Goal: Transaction & Acquisition: Purchase product/service

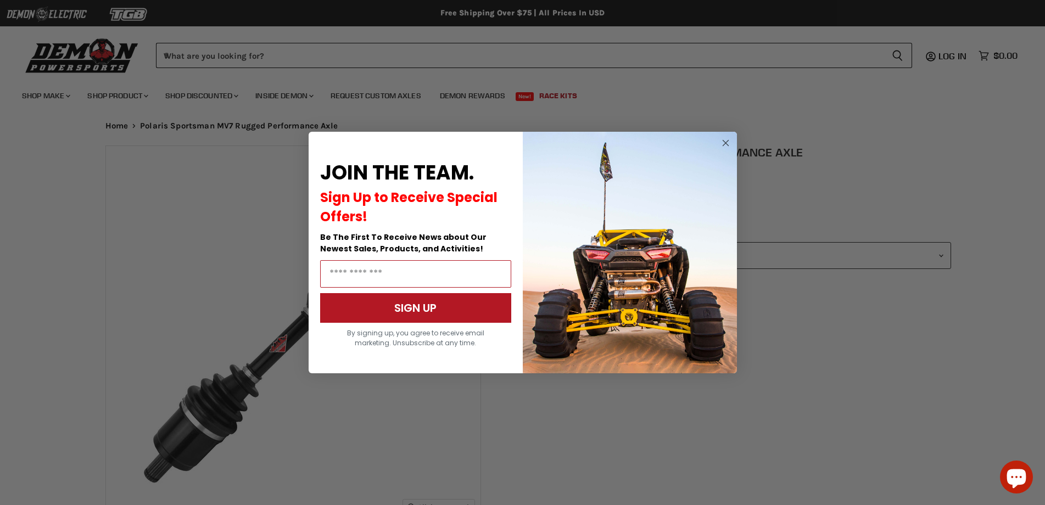
click at [726, 140] on circle "Close dialog" at bounding box center [725, 143] width 13 height 13
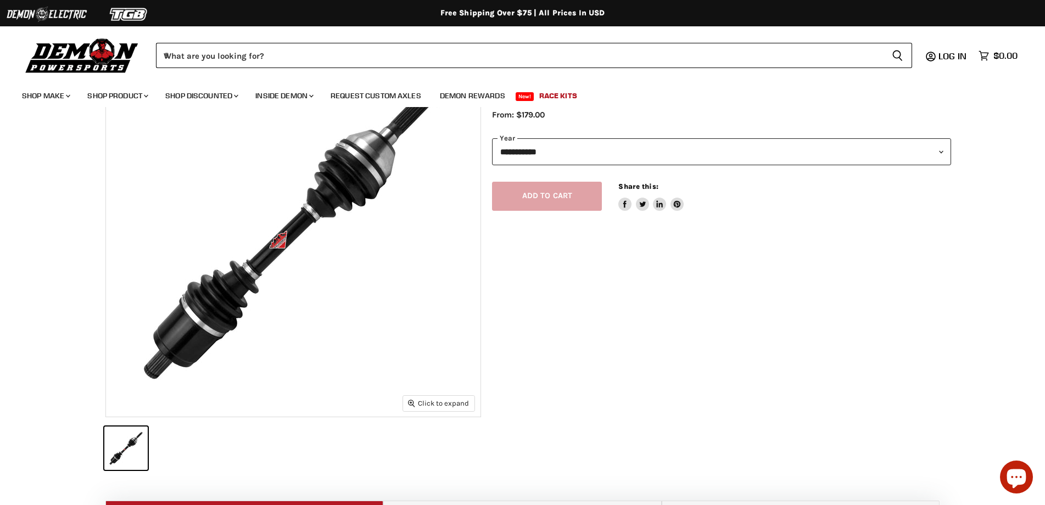
scroll to position [110, 0]
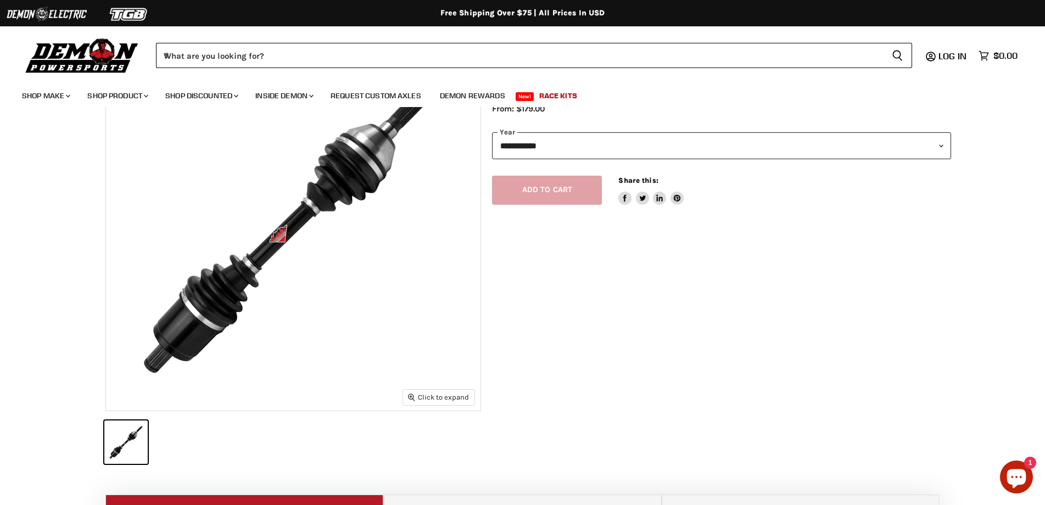
click at [276, 239] on img "Main content" at bounding box center [293, 223] width 374 height 374
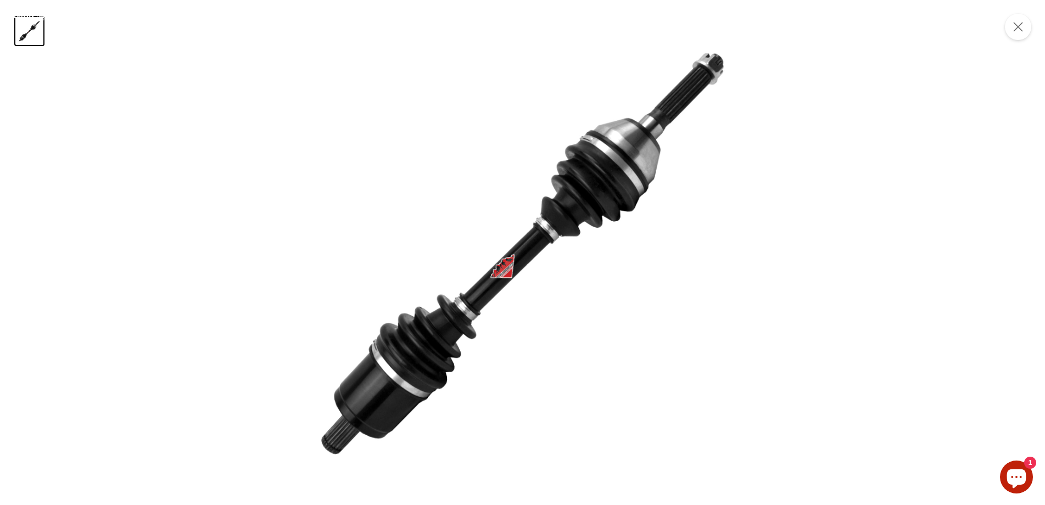
click at [492, 254] on img "Product zoom dialog" at bounding box center [522, 252] width 505 height 505
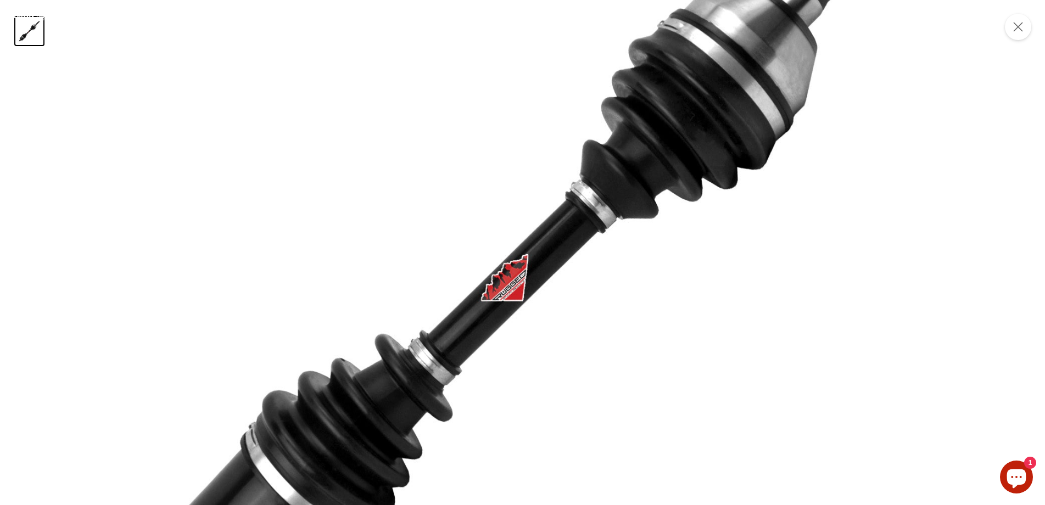
click at [499, 281] on img "Product zoom dialog" at bounding box center [545, 251] width 1000 height 1000
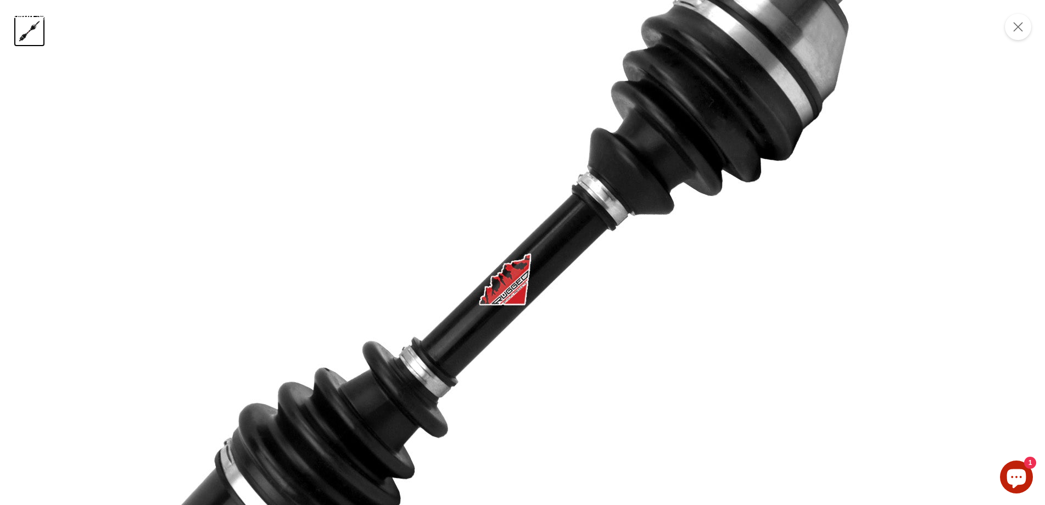
click at [509, 289] on img "Product zoom dialog" at bounding box center [549, 250] width 1098 height 1098
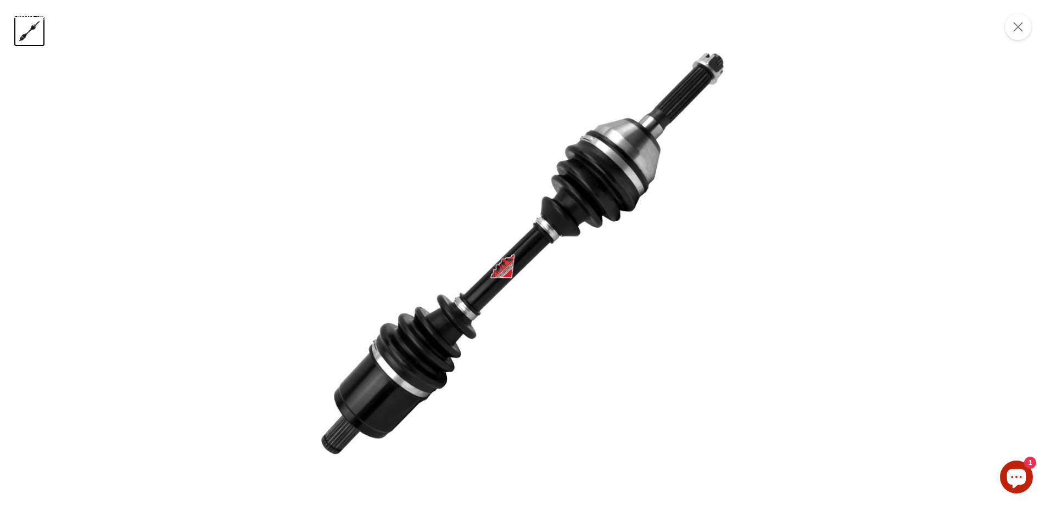
click at [507, 276] on img "Product zoom dialog" at bounding box center [522, 252] width 505 height 505
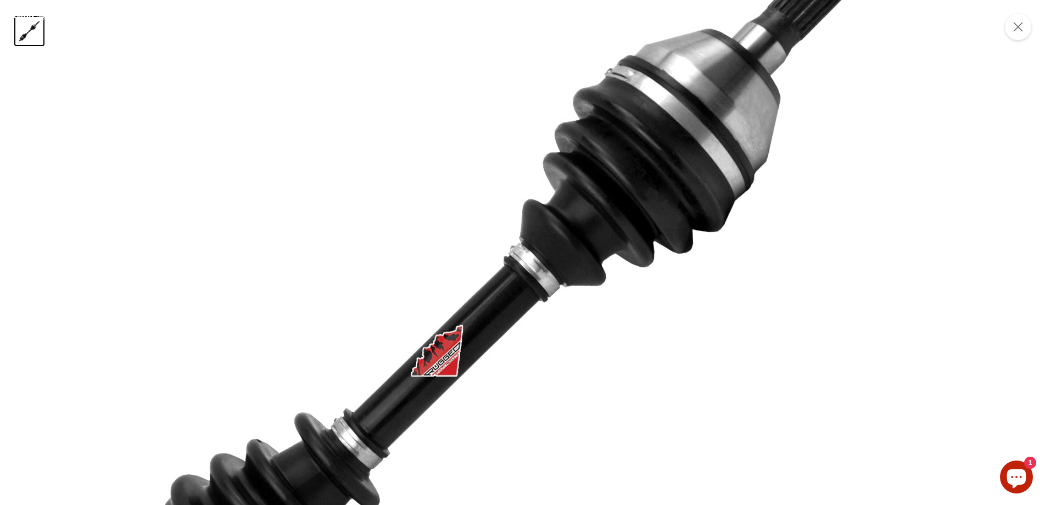
click at [511, 260] on img "Product zoom dialog" at bounding box center [481, 321] width 1098 height 1098
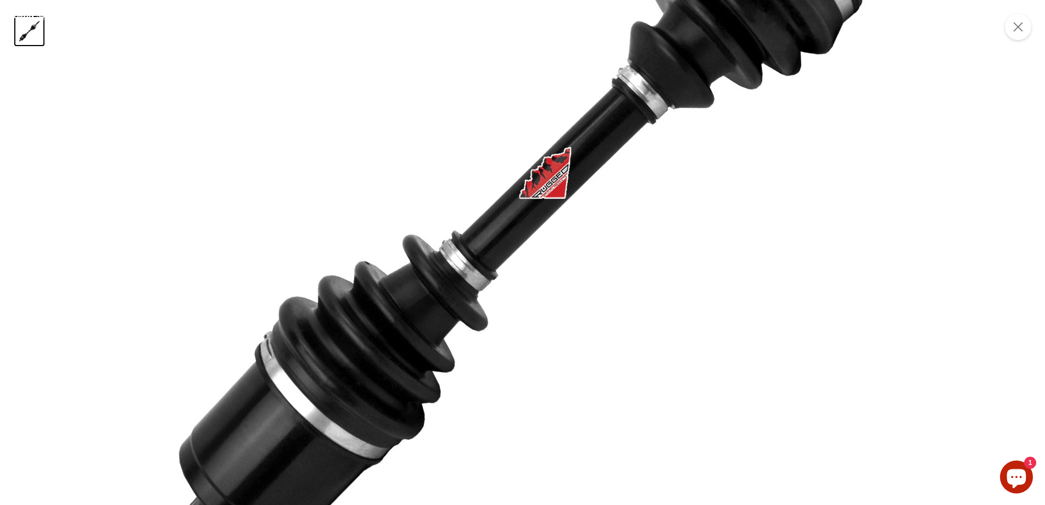
click at [595, 143] on img "Product zoom dialog" at bounding box center [589, 143] width 1098 height 1098
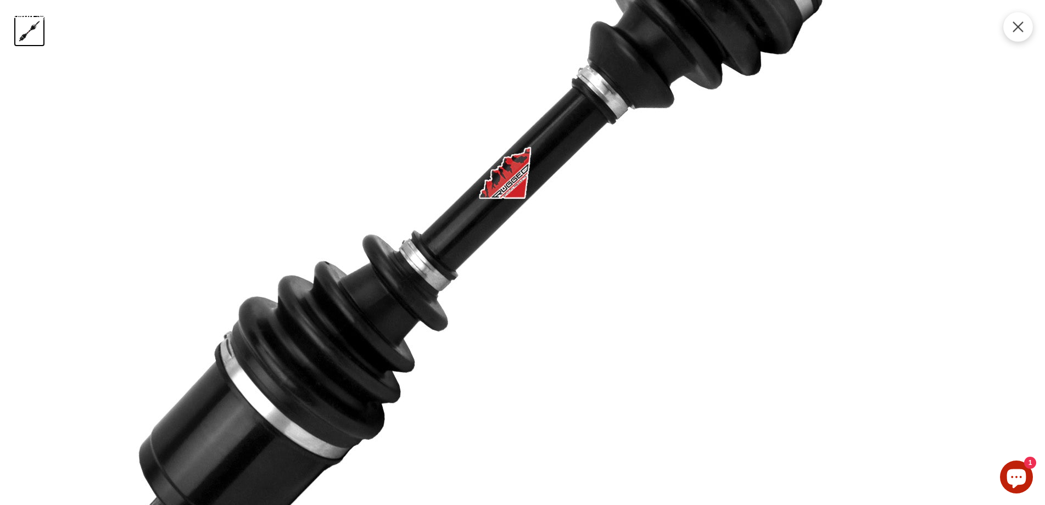
click at [1022, 31] on icon "Product zoom dialog" at bounding box center [1018, 27] width 10 height 10
